Goal: Transaction & Acquisition: Purchase product/service

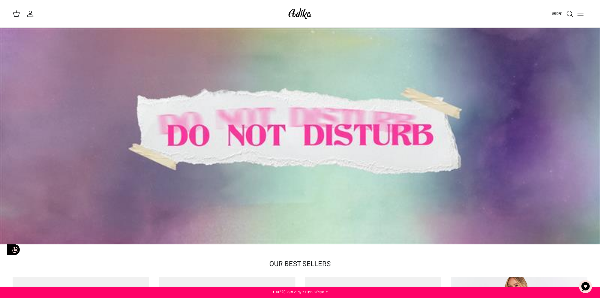
click at [548, 6] on div "חיפוש החשבון שלי חיפוש" at bounding box center [300, 14] width 600 height 28
click at [547, 14] on div "חיפוש" at bounding box center [454, 14] width 268 height 14
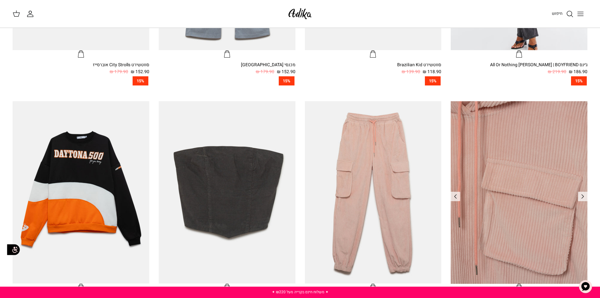
scroll to position [410, 0]
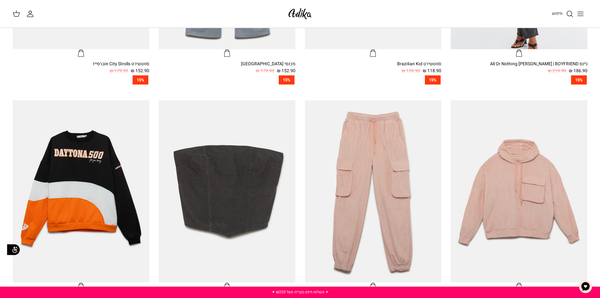
click at [577, 12] on icon "Toggle menu" at bounding box center [581, 14] width 8 height 8
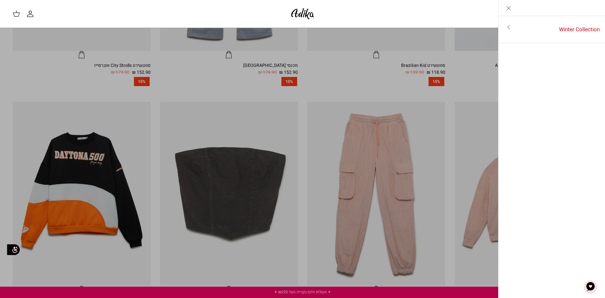
click at [420, 105] on link "Toggle menu" at bounding box center [302, 149] width 605 height 298
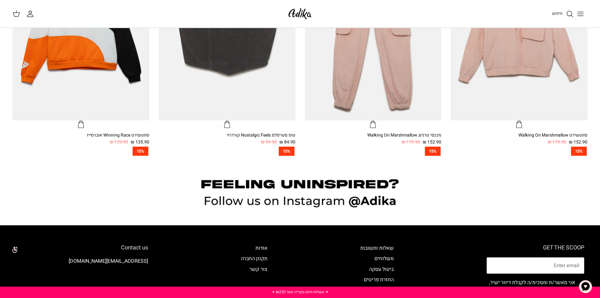
scroll to position [0, 0]
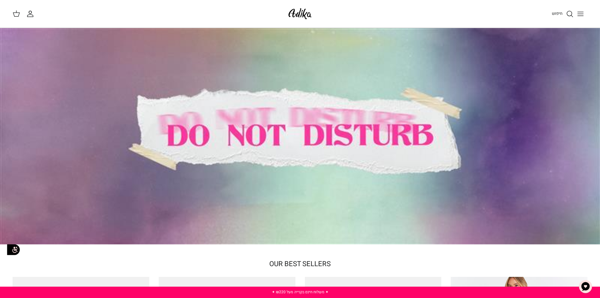
click at [358, 136] on div at bounding box center [300, 136] width 600 height 216
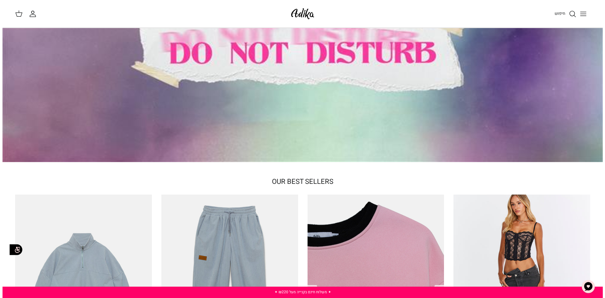
scroll to position [158, 0]
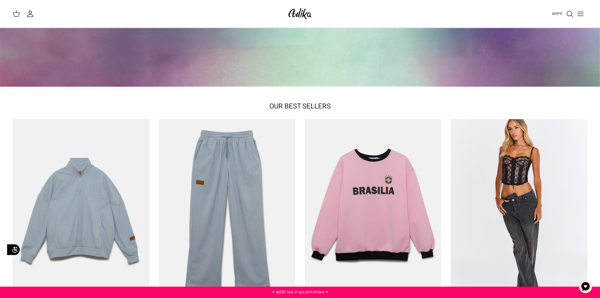
click at [563, 16] on link "חיפוש" at bounding box center [563, 14] width 22 height 8
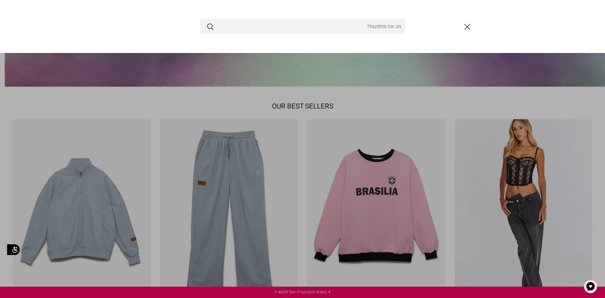
click at [459, 28] on button "סגור" at bounding box center [467, 26] width 17 height 17
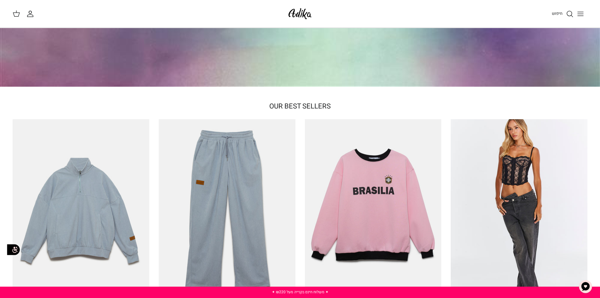
click at [587, 13] on button "Toggle menu" at bounding box center [581, 14] width 14 height 14
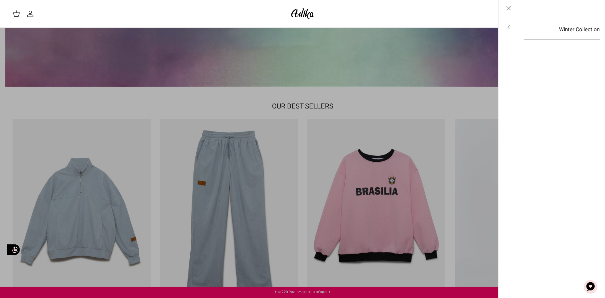
click at [584, 31] on link "Winter Collection" at bounding box center [562, 30] width 87 height 20
click at [582, 26] on link "לכל הפריטים" at bounding box center [552, 28] width 101 height 16
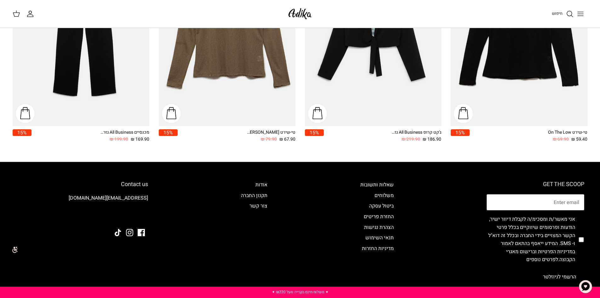
scroll to position [947, 0]
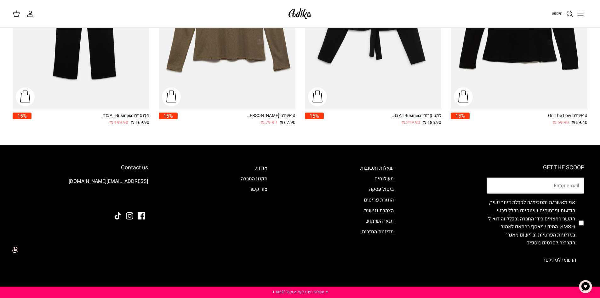
scroll to position [978, 0]
